Goal: Task Accomplishment & Management: Complete application form

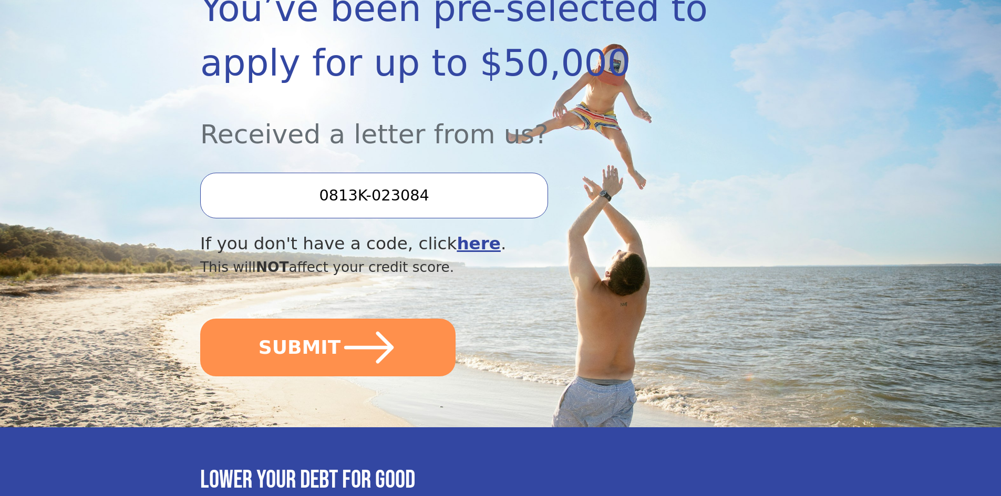
scroll to position [263, 0]
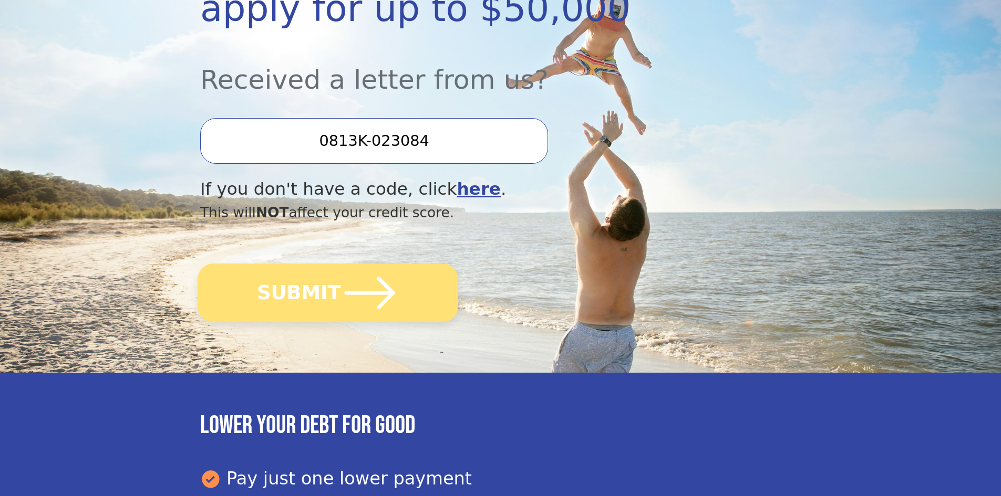
click at [329, 298] on button "SUBMIT" at bounding box center [327, 293] width 261 height 59
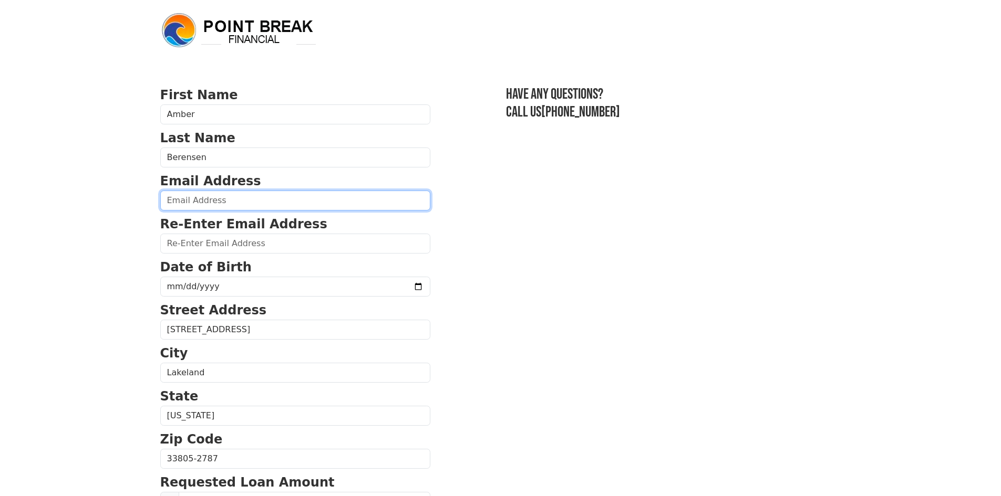
click at [175, 202] on input "email" at bounding box center [295, 201] width 270 height 20
type input "[PERSON_NAME][EMAIL_ADDRESS][DOMAIN_NAME]"
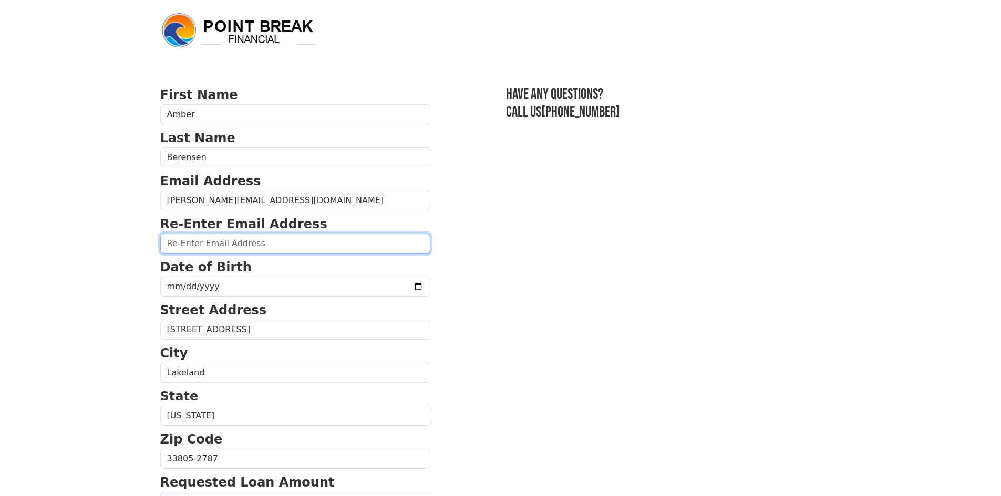
click at [218, 240] on input "email" at bounding box center [295, 244] width 270 height 20
type input "[EMAIL_ADDRESS][DOMAIN_NAME]"
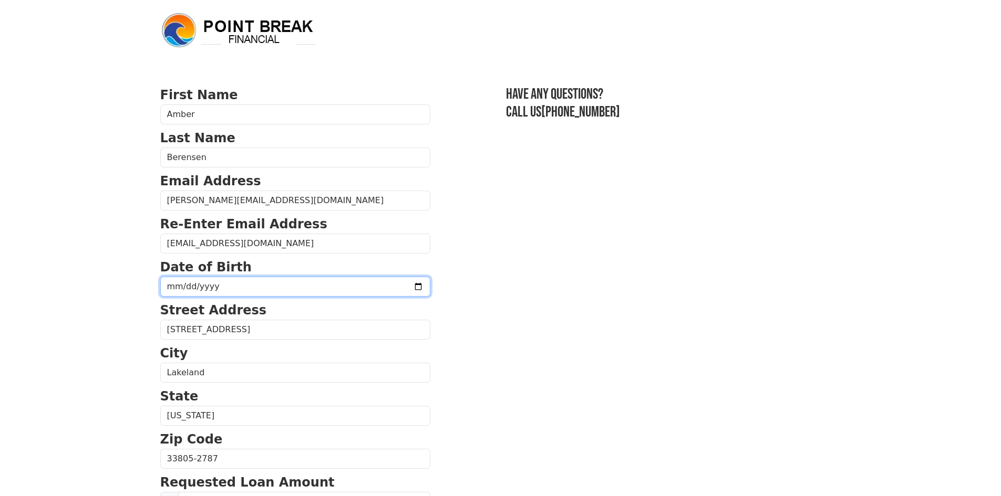
click at [242, 289] on input "date" at bounding box center [295, 287] width 270 height 20
type input "[DATE]"
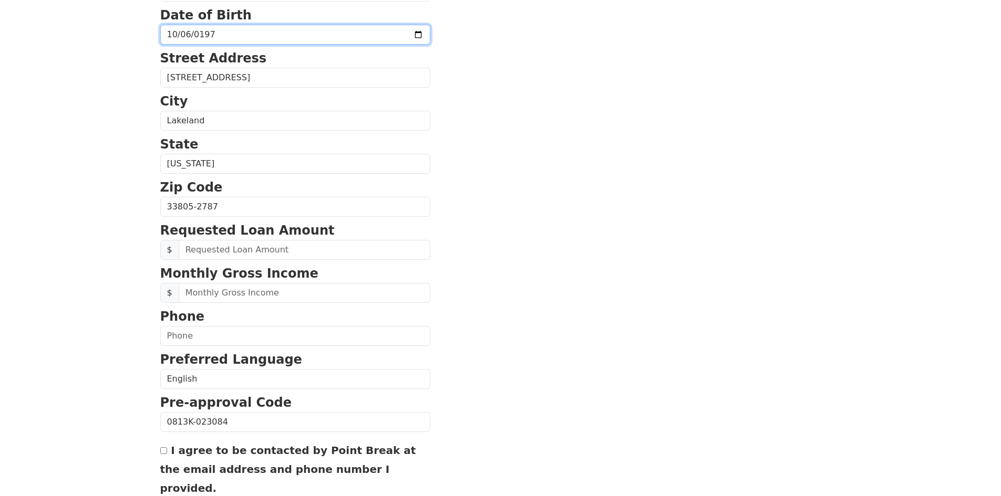
scroll to position [263, 0]
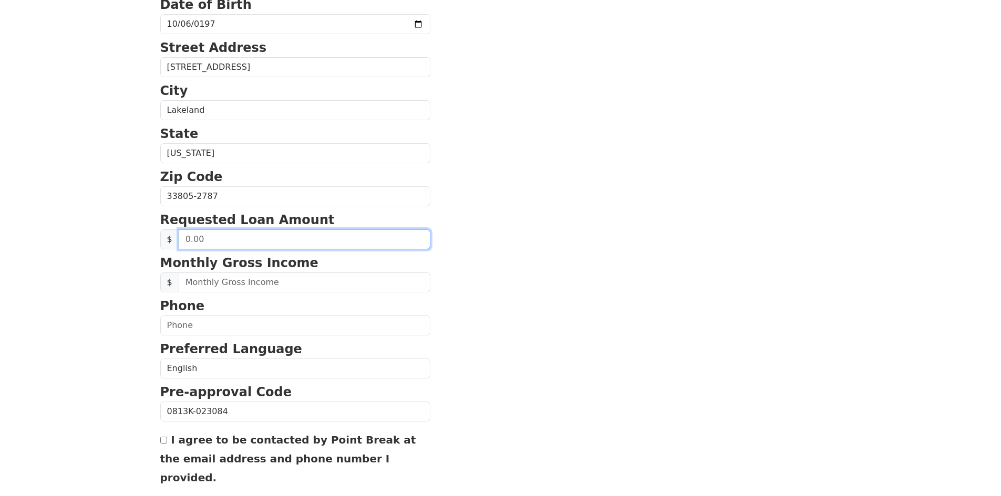
click at [211, 240] on input "text" at bounding box center [305, 240] width 252 height 20
drag, startPoint x: 222, startPoint y: 241, endPoint x: 174, endPoint y: 244, distance: 47.4
click at [176, 244] on div "$" at bounding box center [295, 240] width 270 height 20
type input "32,000.00"
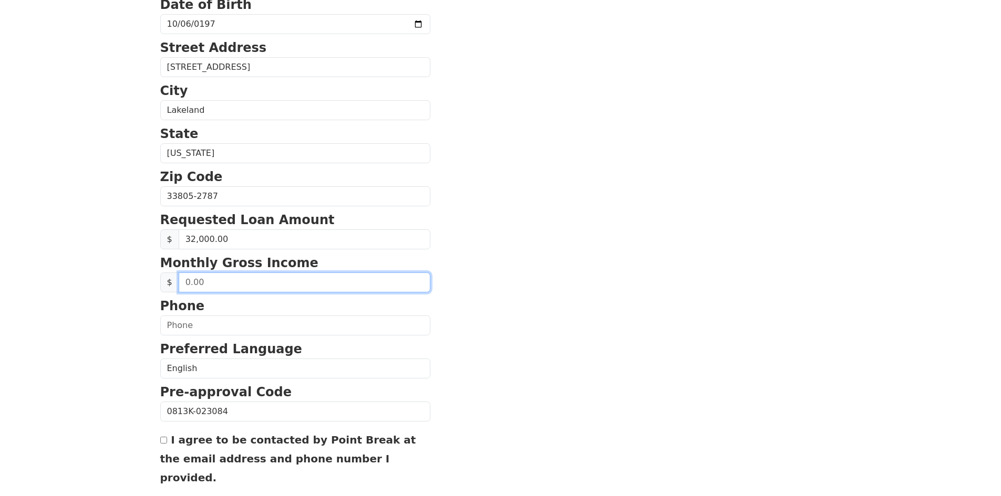
click at [278, 282] on input "text" at bounding box center [305, 283] width 252 height 20
drag, startPoint x: 201, startPoint y: 284, endPoint x: 183, endPoint y: 284, distance: 17.9
click at [183, 284] on input "text" at bounding box center [305, 283] width 252 height 20
type input "4,200.00"
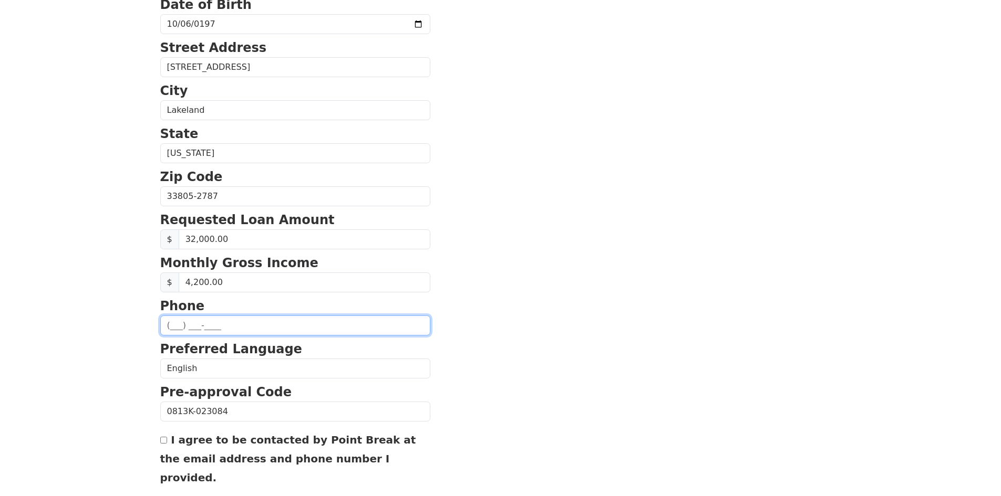
click at [201, 324] on input "text" at bounding box center [295, 326] width 270 height 20
type input "(470) 699-5395"
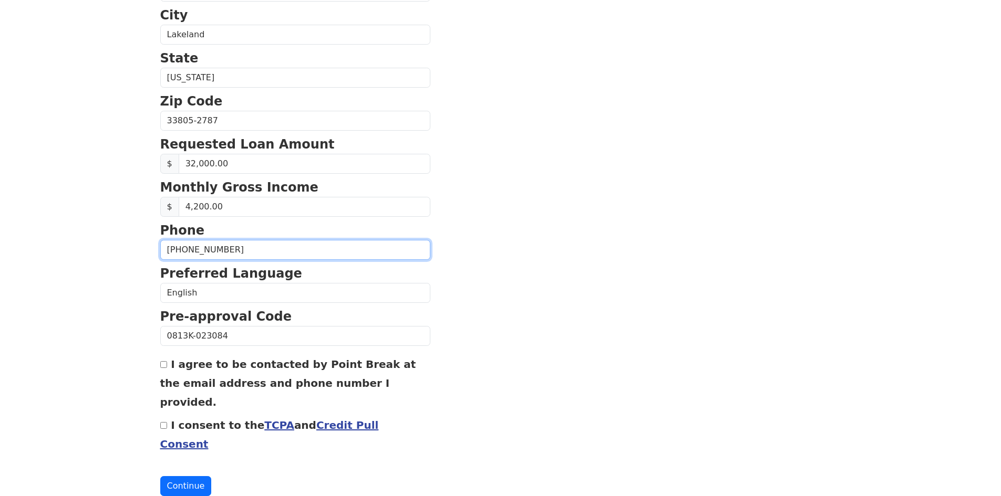
scroll to position [340, 0]
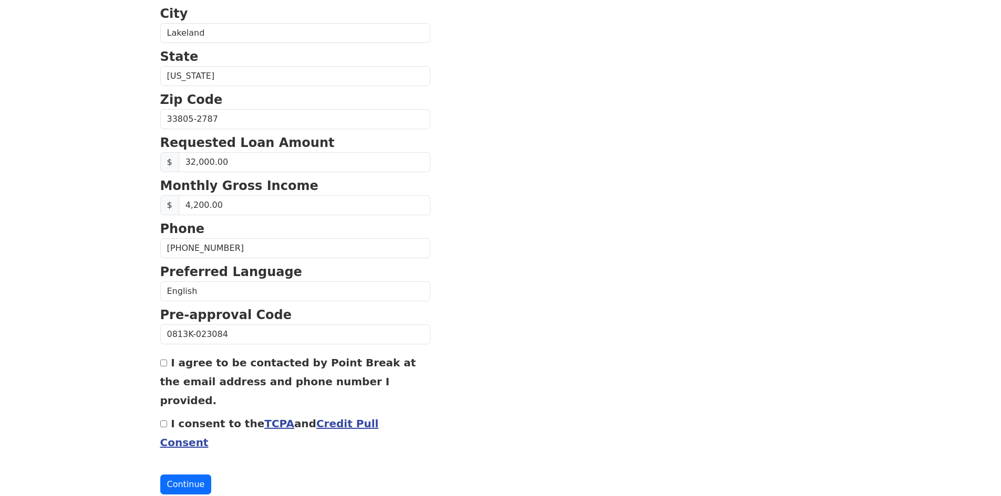
click at [335, 418] on link "Credit Pull Consent" at bounding box center [269, 434] width 219 height 32
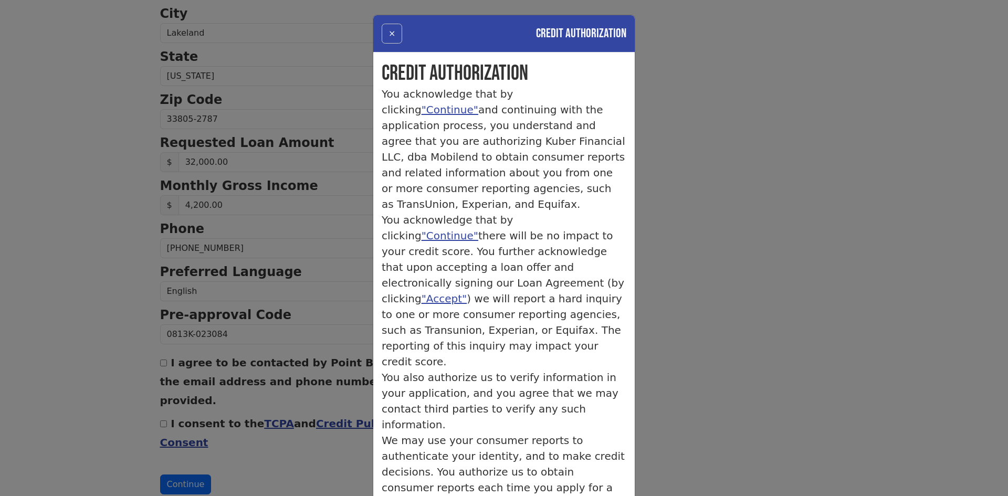
click at [386, 30] on button "×" at bounding box center [392, 34] width 20 height 20
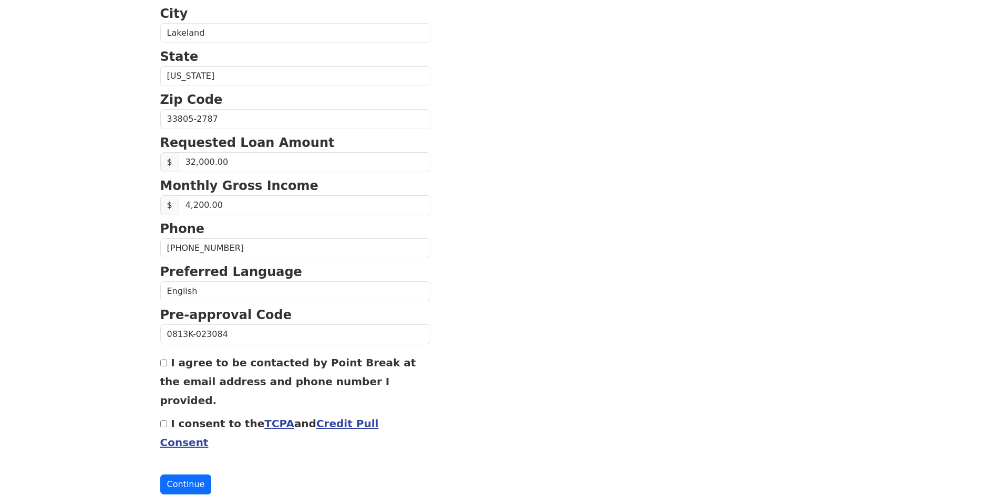
click at [162, 364] on input "I agree to be contacted by Point Break at the email address and phone number I …" at bounding box center [163, 363] width 7 height 7
checkbox input "true"
click at [162, 421] on input "I consent to the TCPA and Credit Pull Consent" at bounding box center [163, 424] width 7 height 7
checkbox input "true"
click at [184, 475] on button "Continue" at bounding box center [185, 485] width 51 height 20
